Goal: Task Accomplishment & Management: Manage account settings

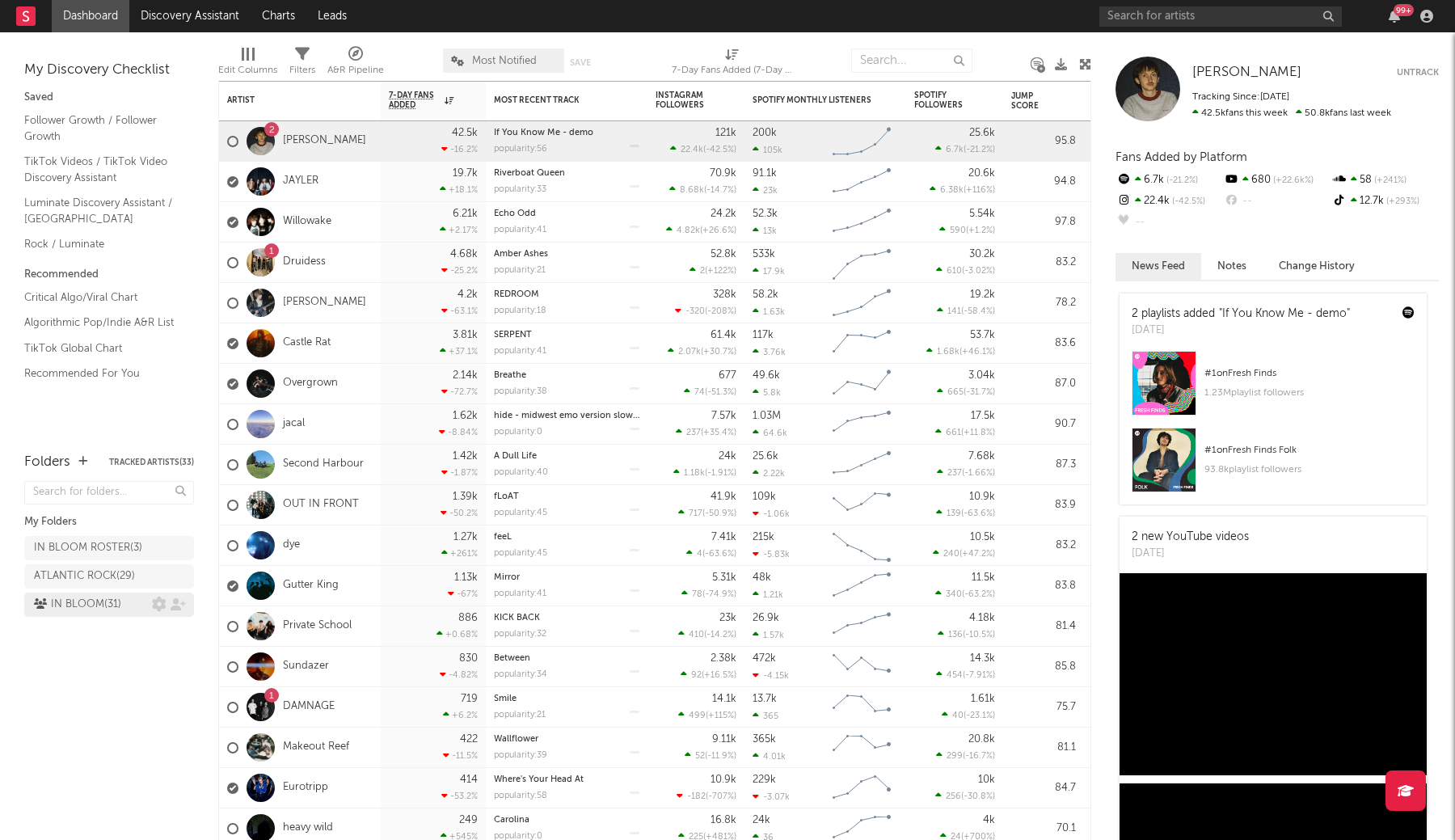
click at [107, 598] on div "IN BLOOM ( 31 )" at bounding box center [78, 604] width 88 height 19
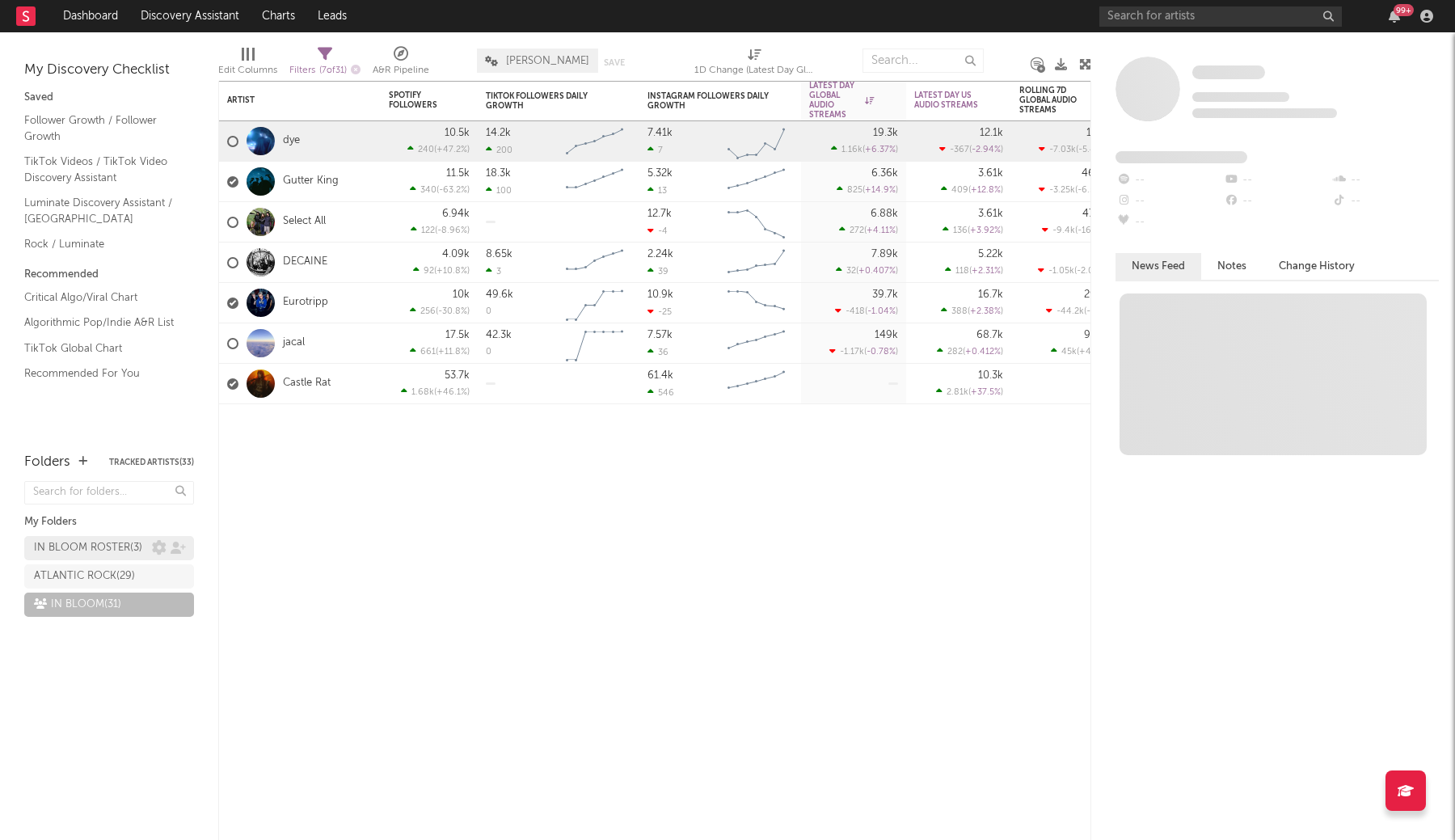
click at [90, 542] on div "IN BLOOM ROSTER ( 3 )" at bounding box center [88, 547] width 108 height 19
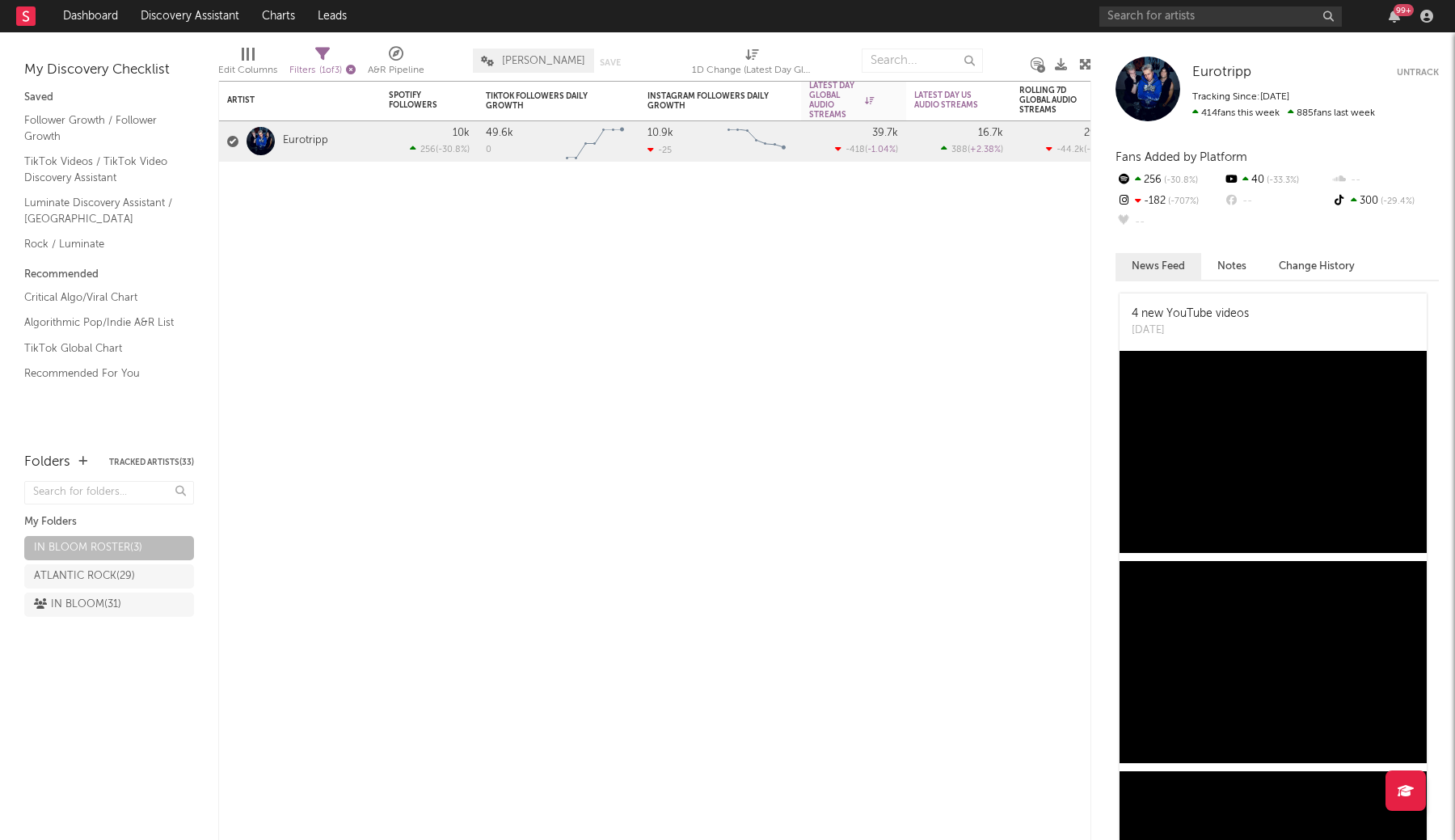
click at [355, 66] on icon "button" at bounding box center [351, 69] width 10 height 10
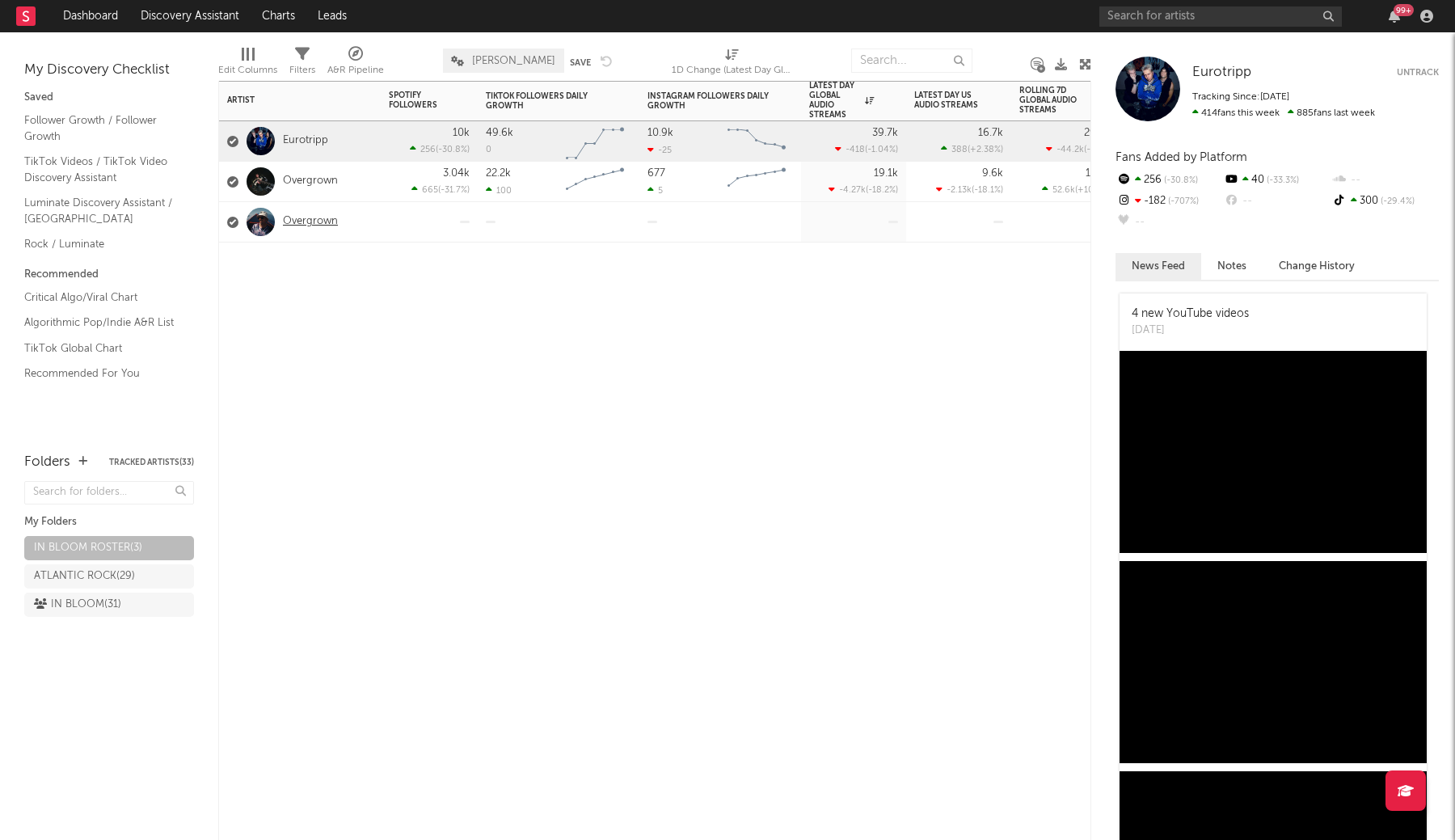
click at [312, 223] on link "Overgrown" at bounding box center [310, 222] width 55 height 14
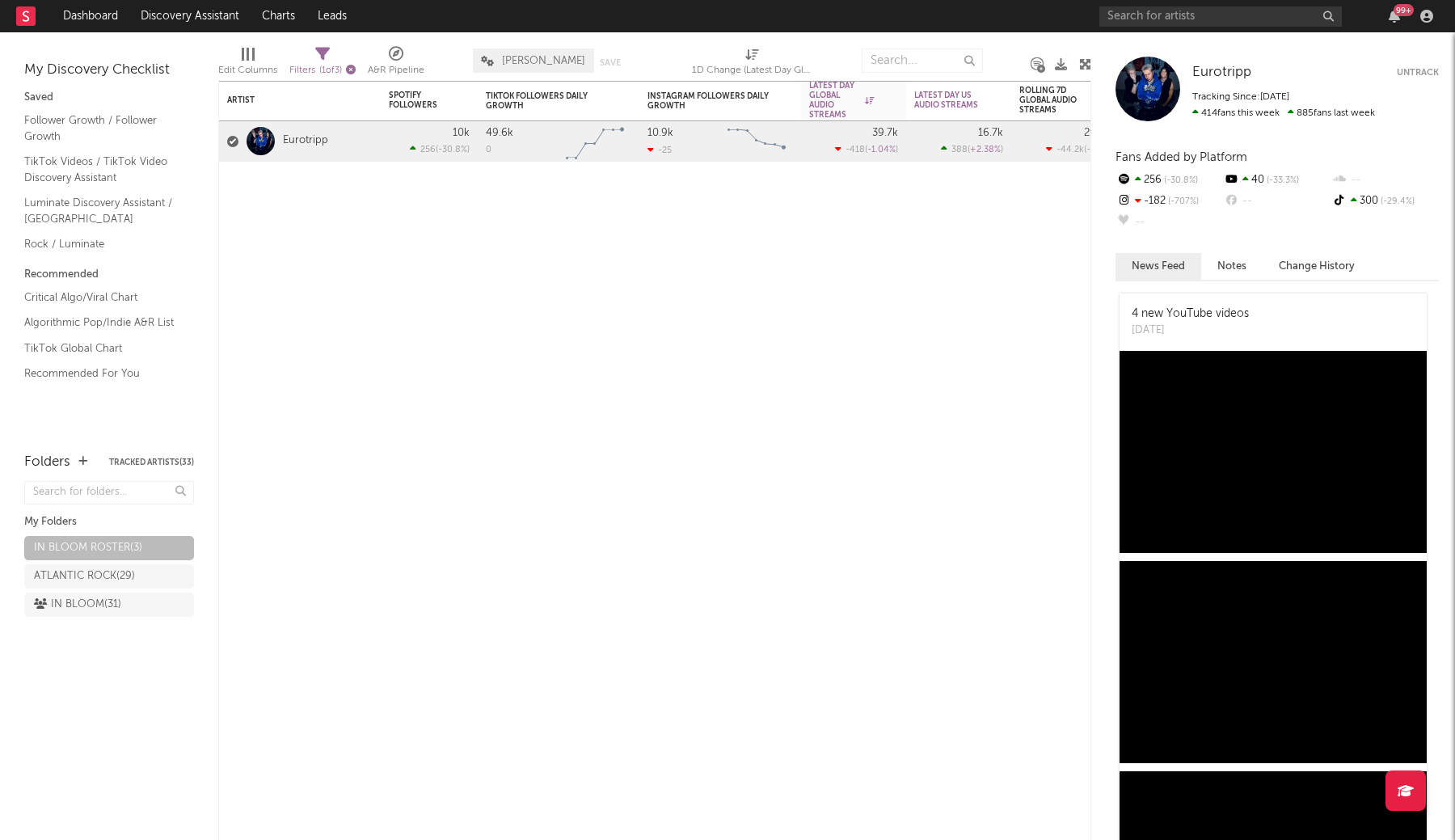
click at [355, 71] on icon "button" at bounding box center [351, 69] width 10 height 10
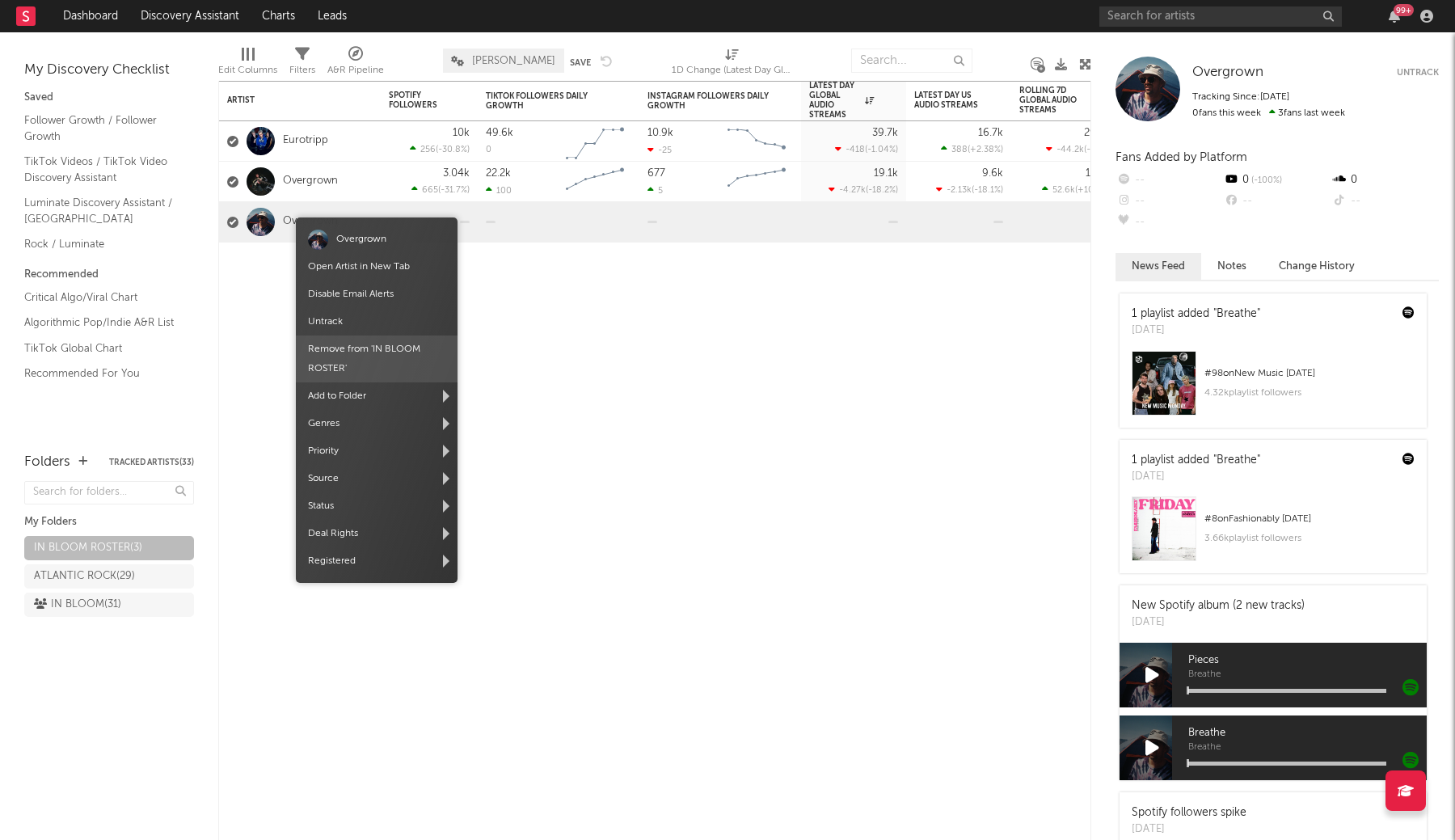
click at [374, 357] on span "Remove from ' IN BLOOM ROSTER '" at bounding box center [377, 359] width 162 height 47
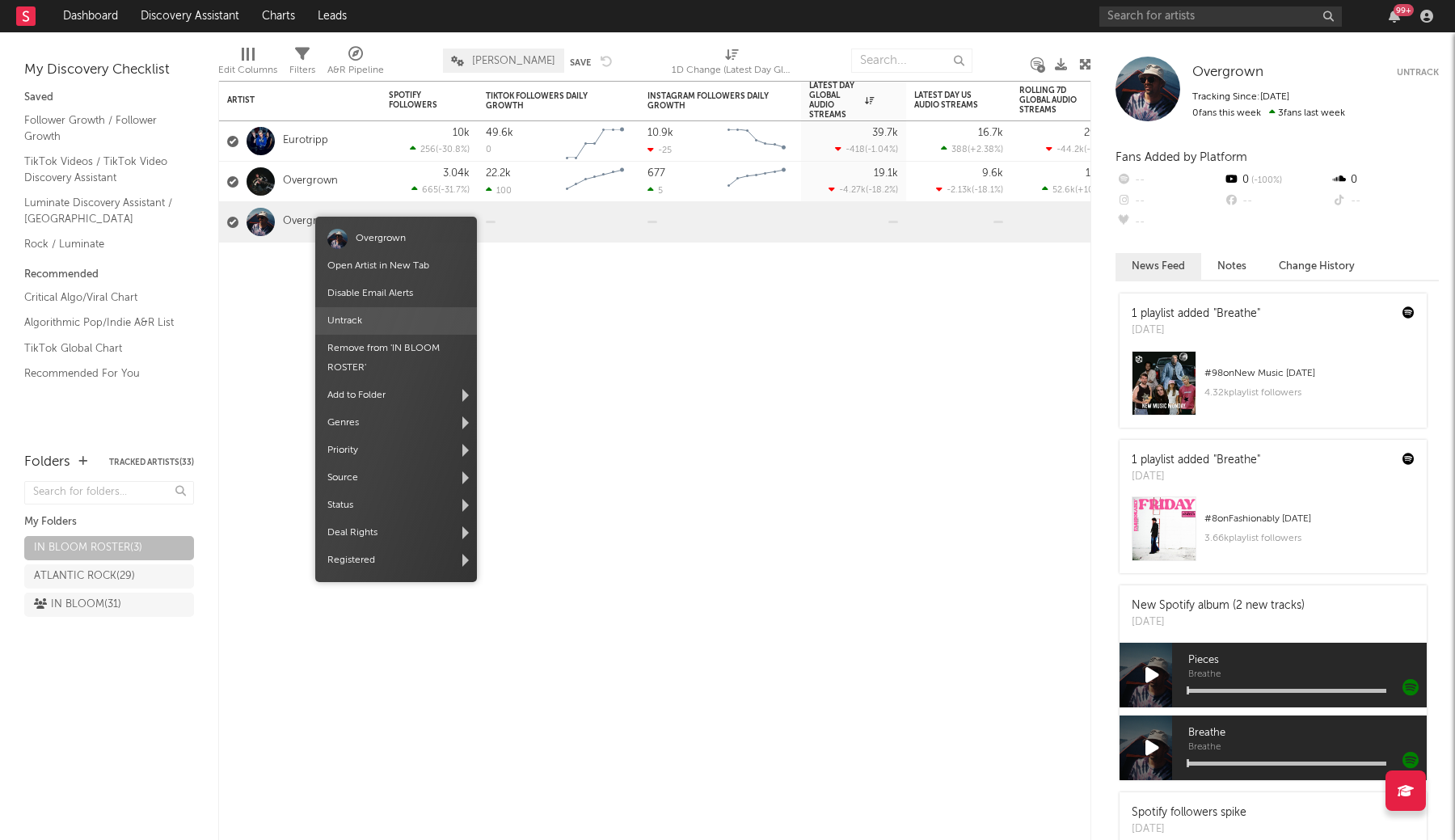
click at [376, 325] on span "Untrack" at bounding box center [396, 320] width 162 height 27
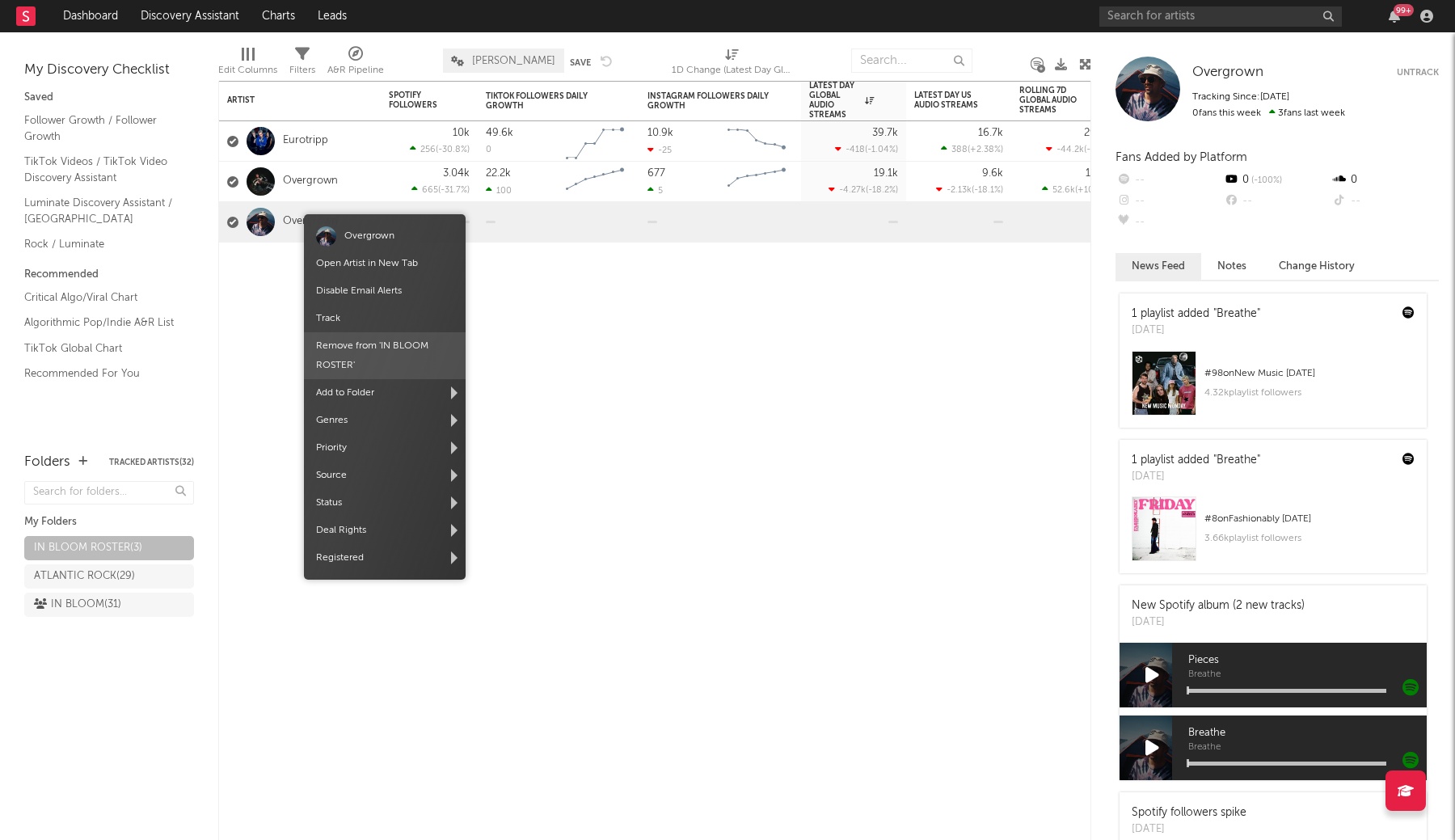
click at [374, 348] on span "Remove from ' IN BLOOM ROSTER '" at bounding box center [385, 356] width 162 height 47
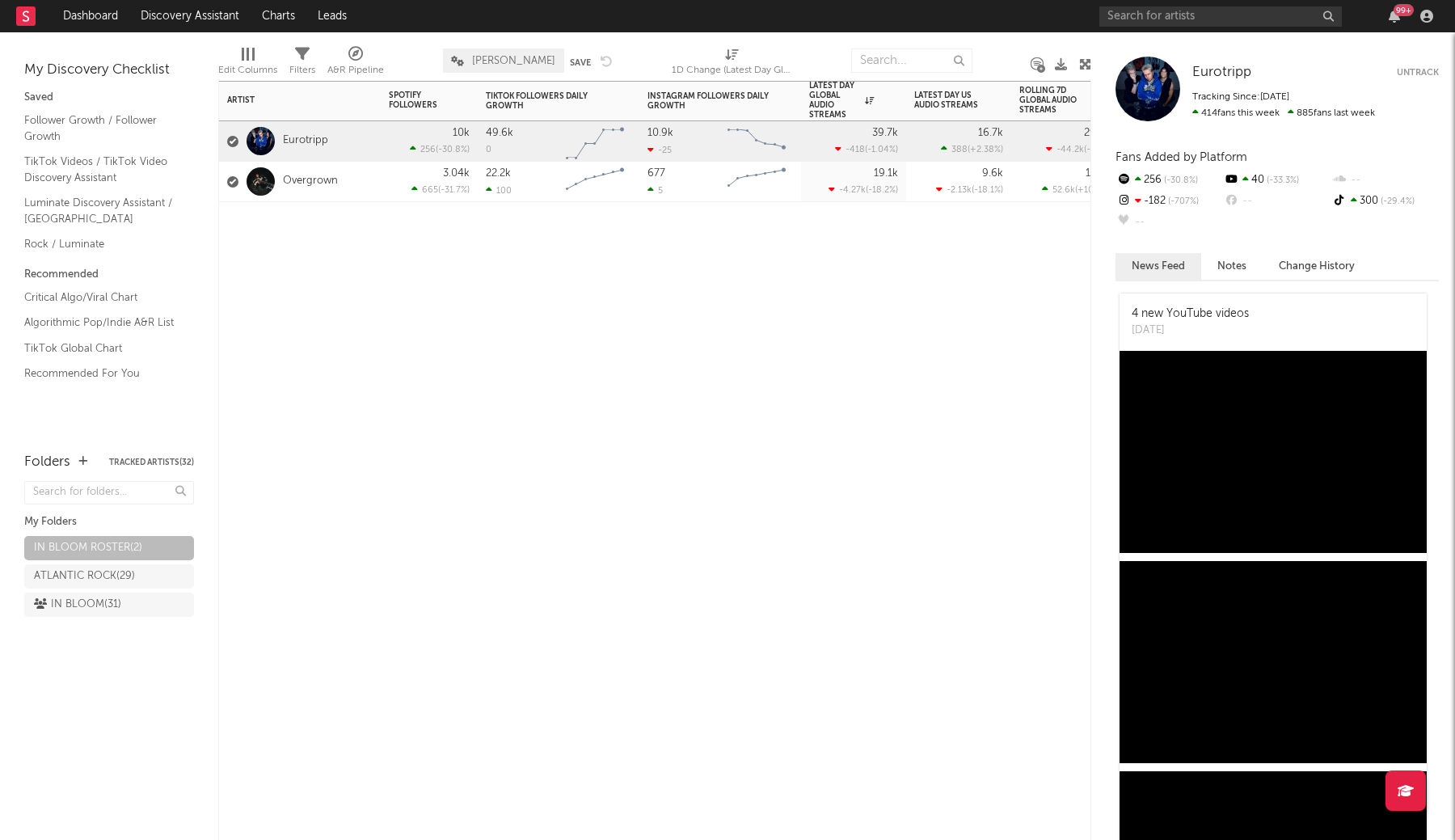
click at [621, 279] on div "Artist Notifications Spotify Followers 7d Change WoW % Change TikTok Followers …" at bounding box center [655, 461] width 873 height 759
click at [309, 176] on link "Overgrown" at bounding box center [310, 181] width 55 height 14
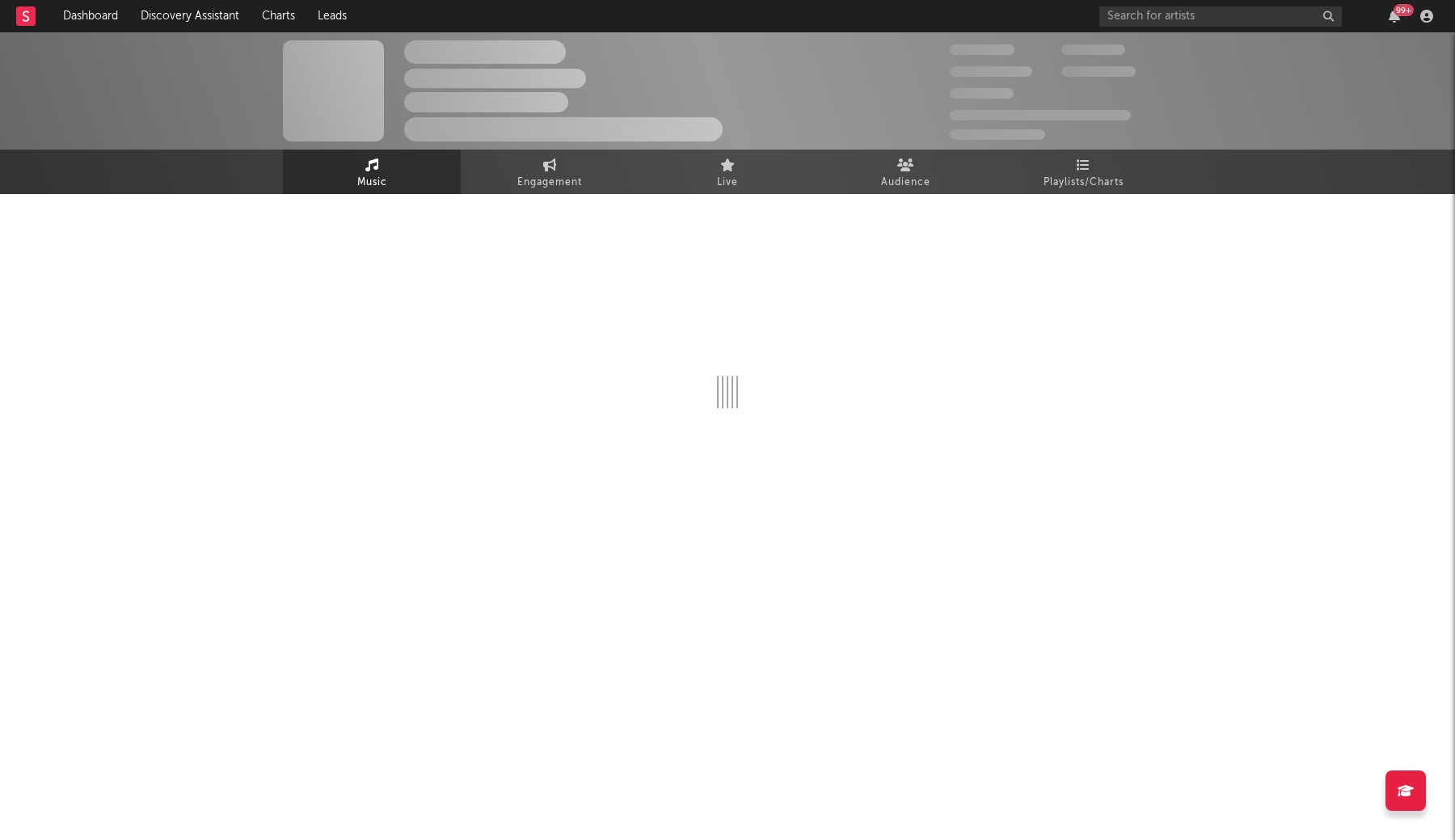
select select "1w"
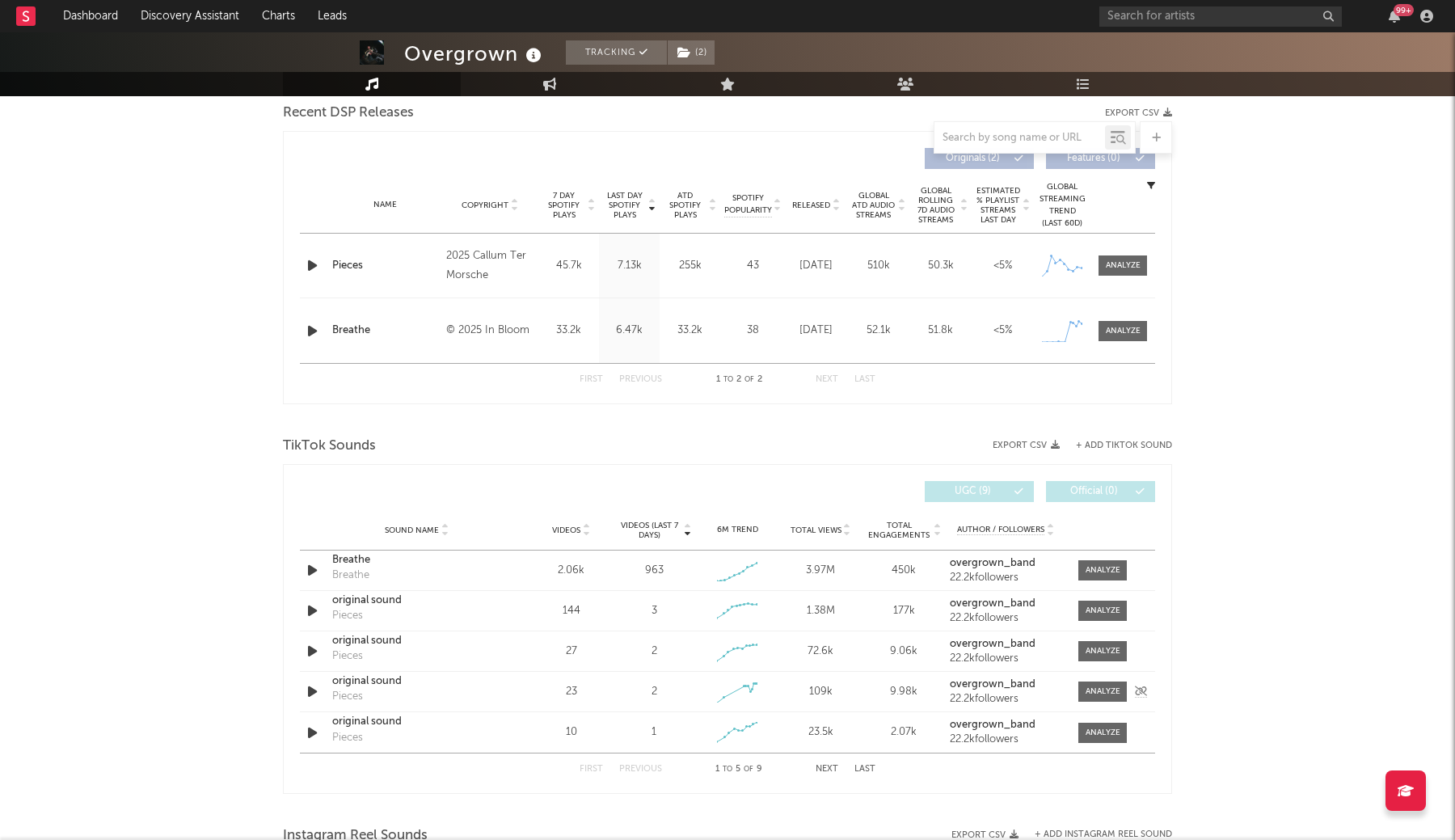
scroll to position [582, 0]
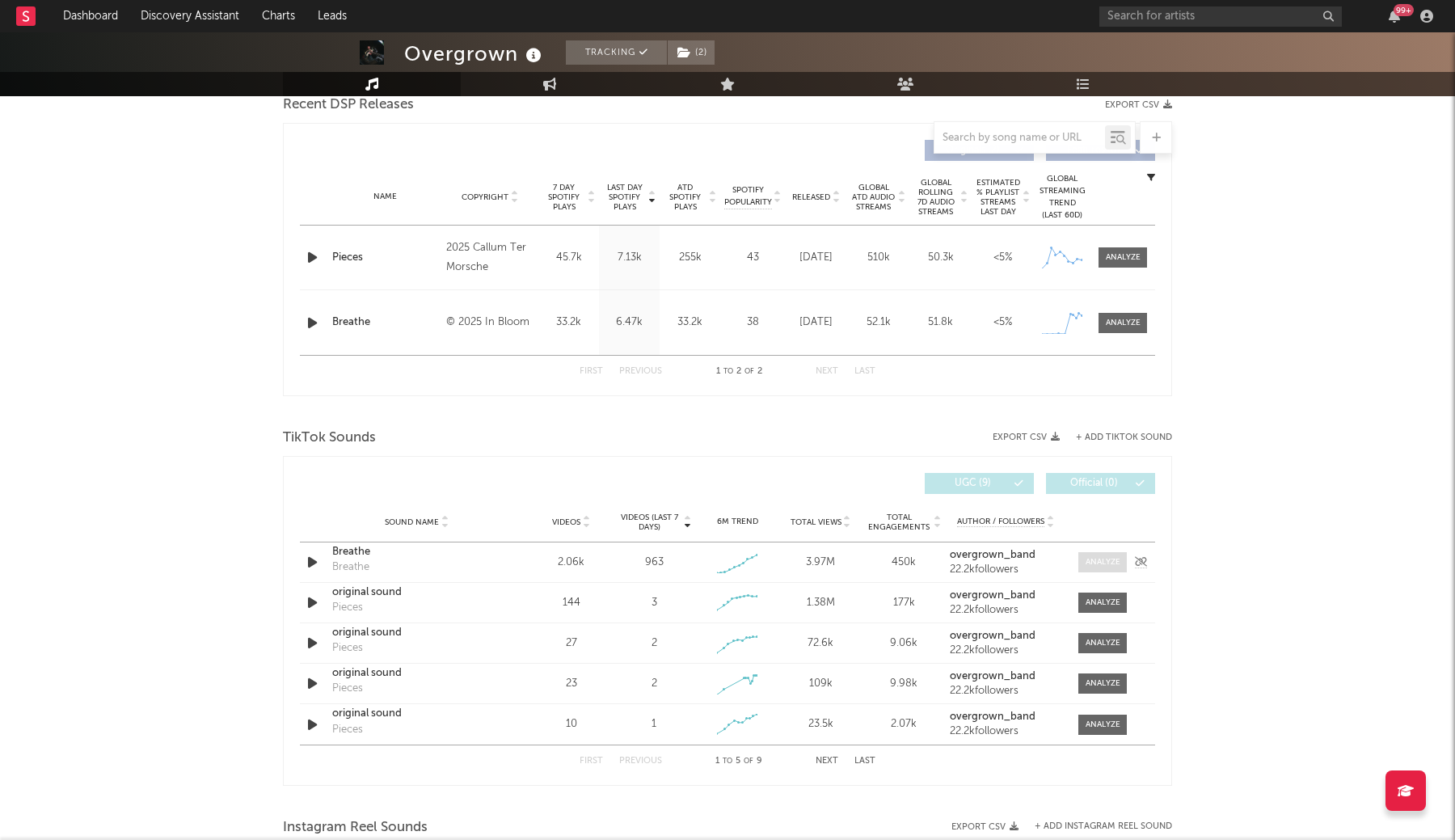
click at [1099, 560] on div at bounding box center [1103, 562] width 35 height 12
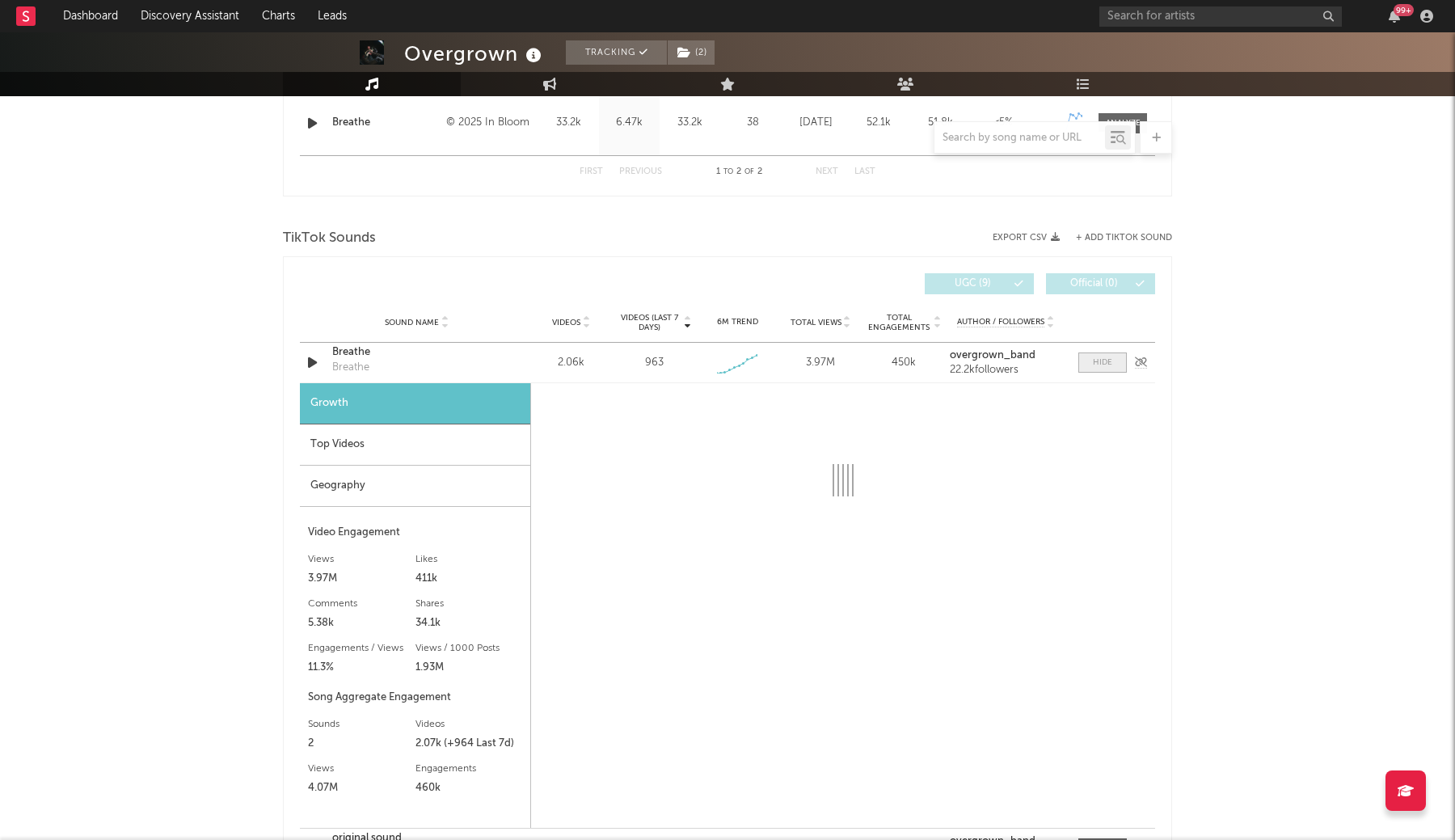
scroll to position [823, 0]
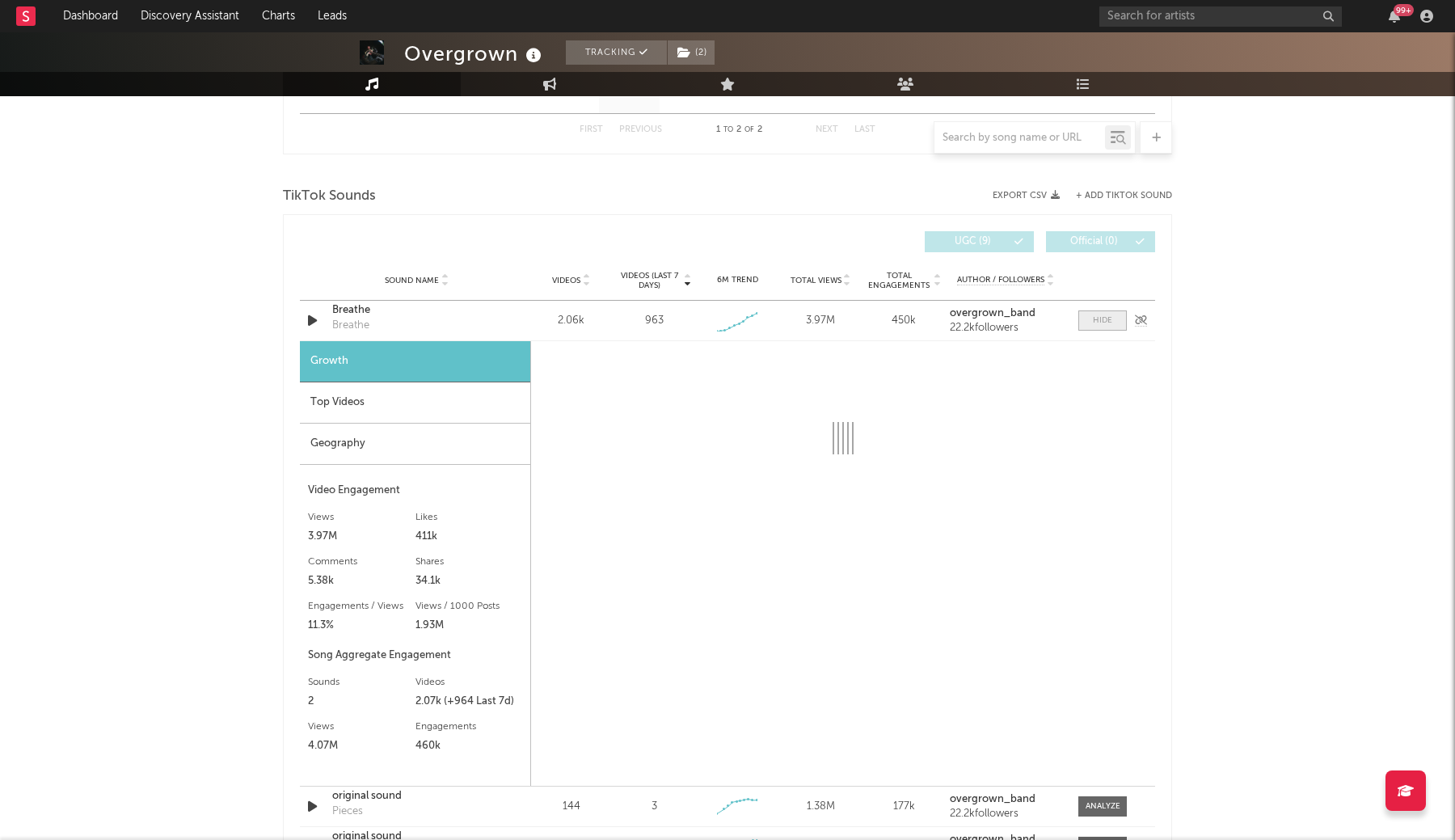
select select "1w"
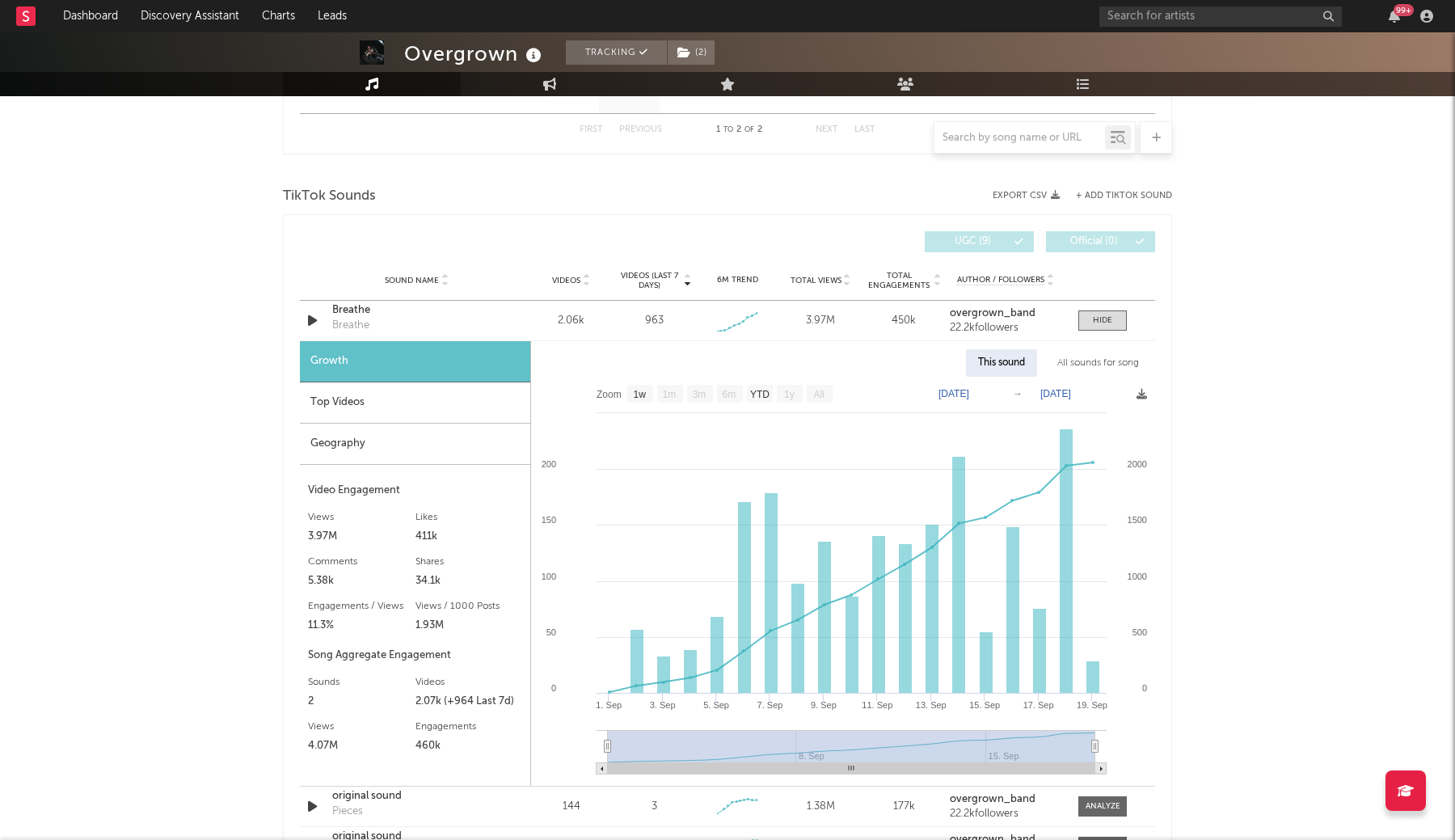
click at [399, 398] on div "Top Videos" at bounding box center [415, 403] width 231 height 41
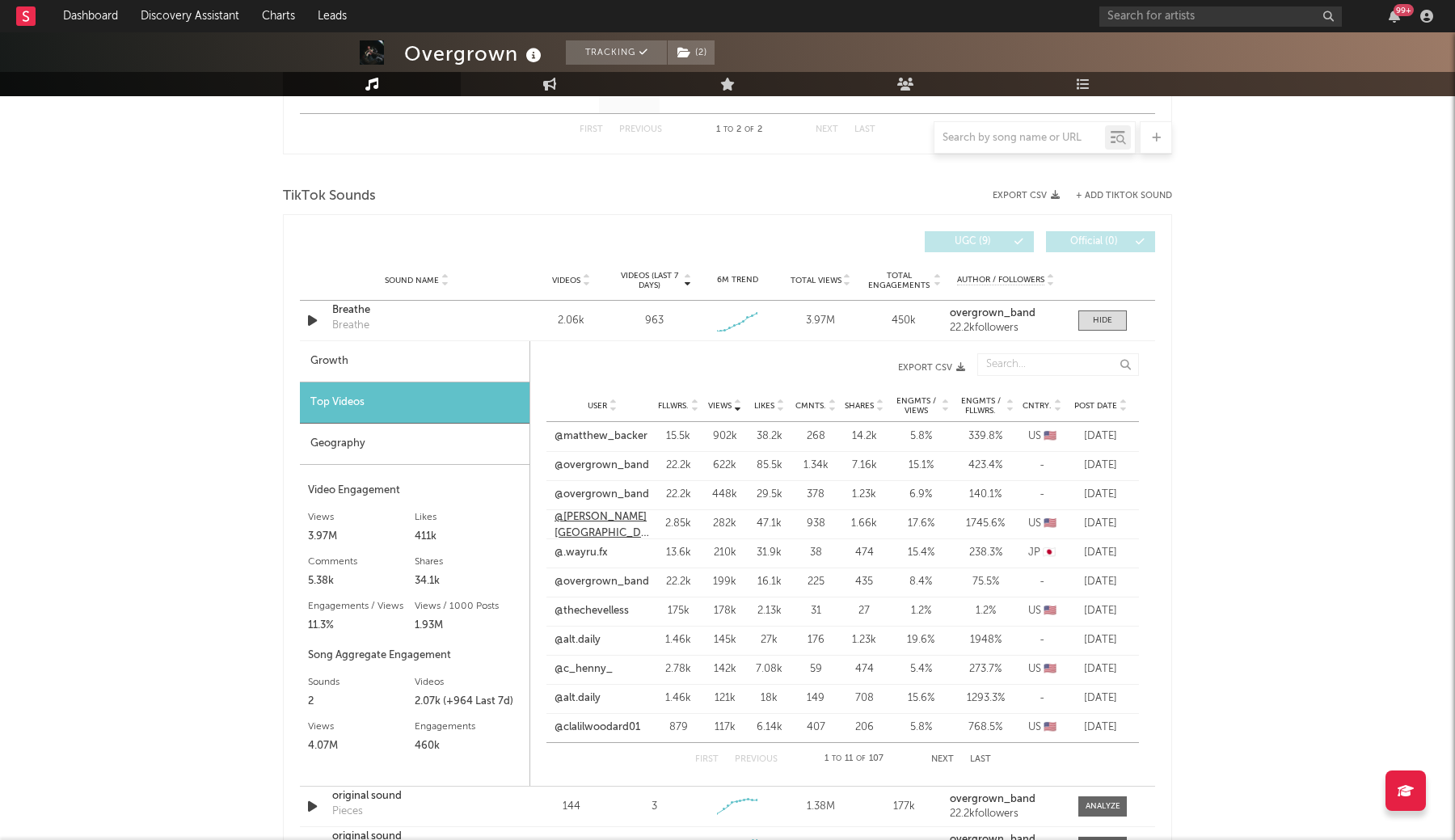
click at [613, 523] on link "@[PERSON_NAME][GEOGRAPHIC_DATA][DEMOGRAPHIC_DATA]" at bounding box center [602, 533] width 95 height 48
click at [589, 523] on link "@[PERSON_NAME][GEOGRAPHIC_DATA][DEMOGRAPHIC_DATA]" at bounding box center [602, 533] width 95 height 48
